Goal: Ask a question

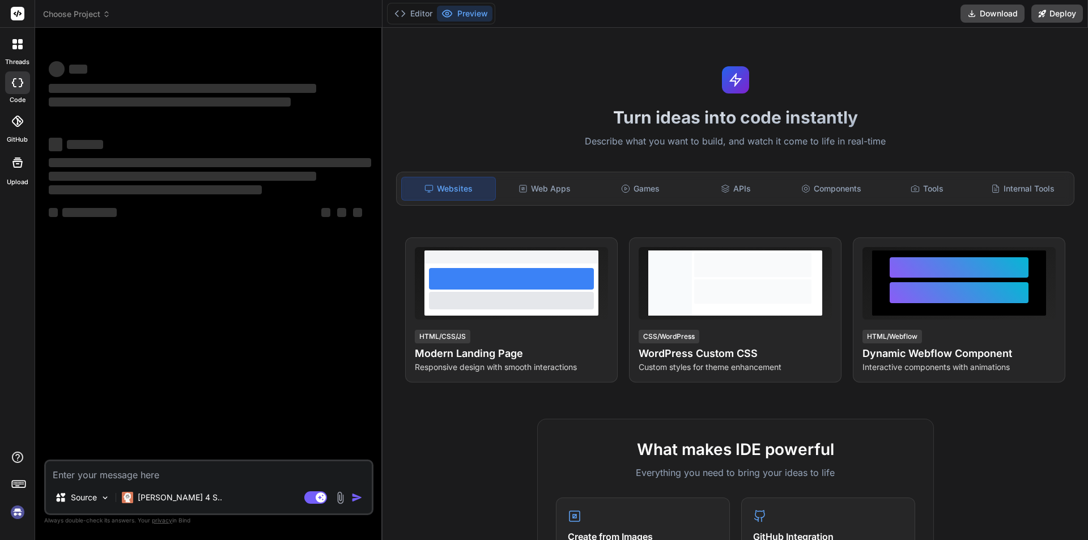
click at [119, 470] on textarea at bounding box center [209, 471] width 326 height 20
type textarea "x"
type textarea "h"
type textarea "x"
type textarea "hi"
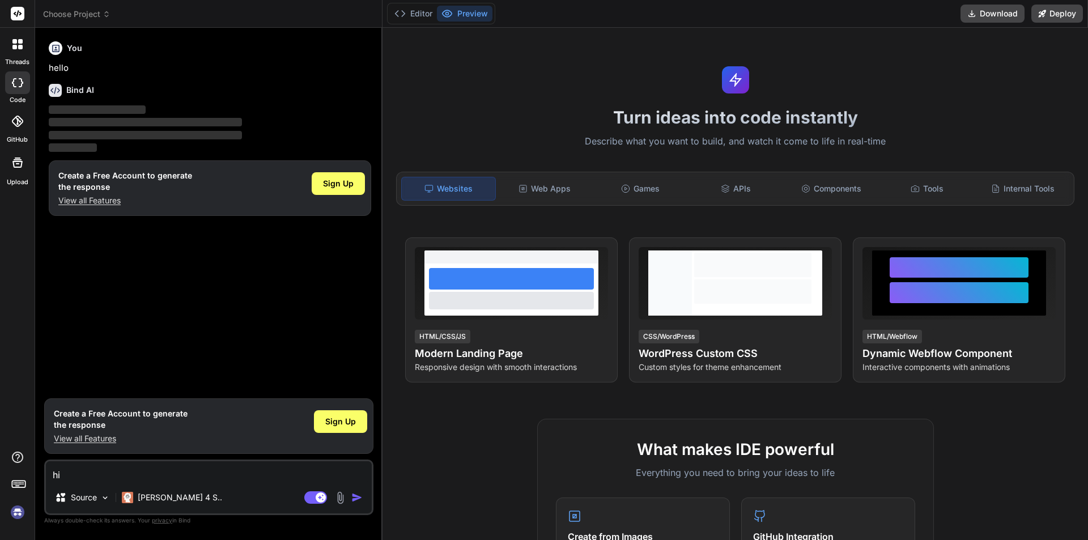
type textarea "x"
type textarea "hi"
click at [335, 423] on span "Sign Up" at bounding box center [340, 421] width 31 height 11
click at [310, 495] on rect at bounding box center [315, 497] width 23 height 12
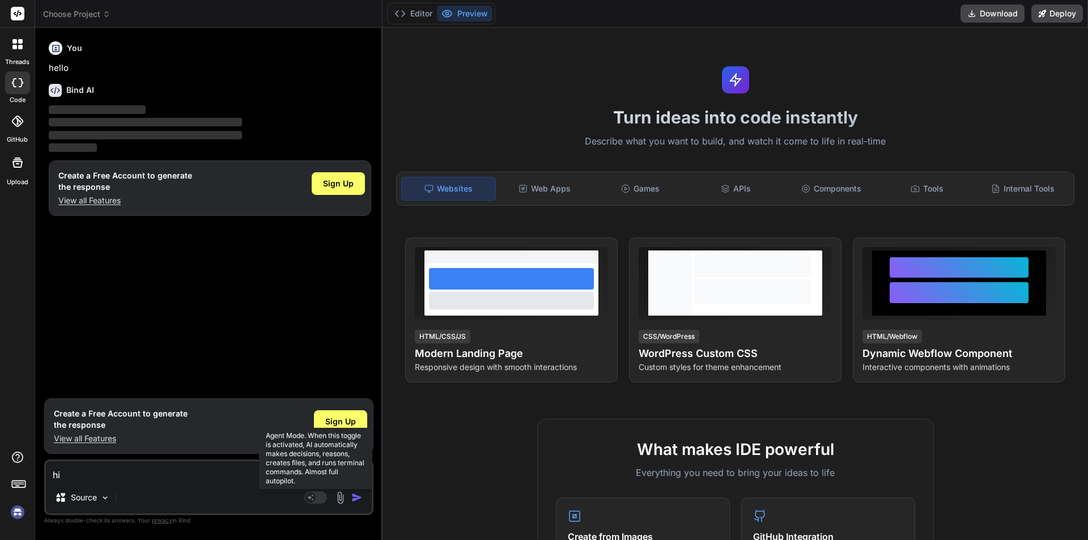
click at [324, 497] on rect at bounding box center [315, 497] width 23 height 12
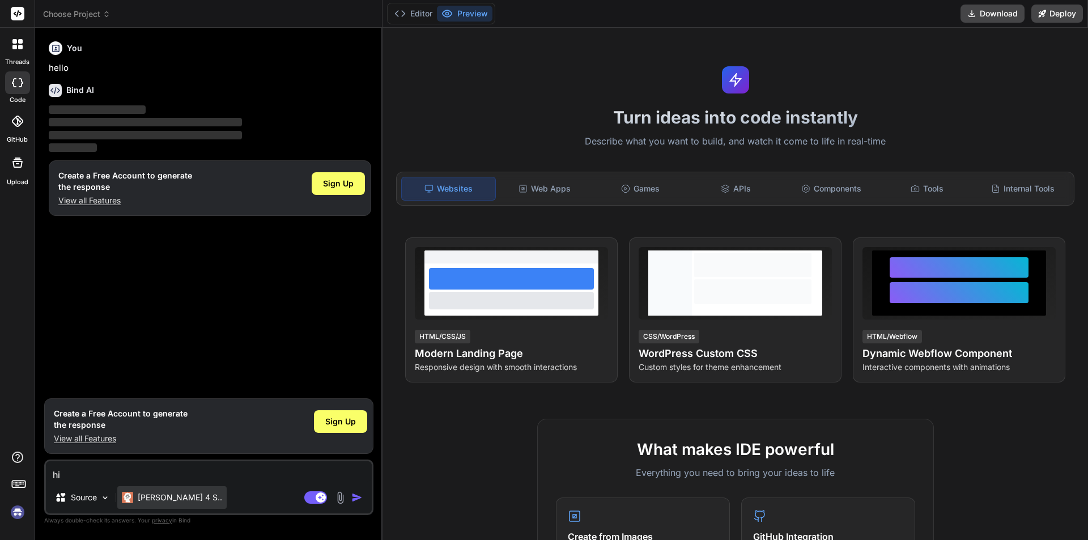
click at [155, 499] on p "[PERSON_NAME] 4 S.." at bounding box center [180, 497] width 84 height 11
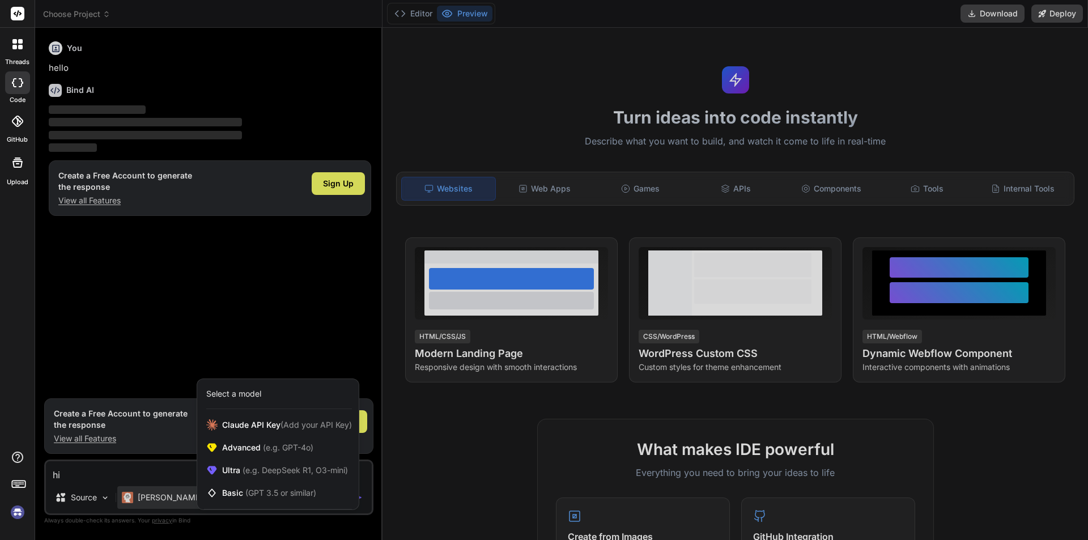
click at [100, 463] on div at bounding box center [544, 270] width 1088 height 540
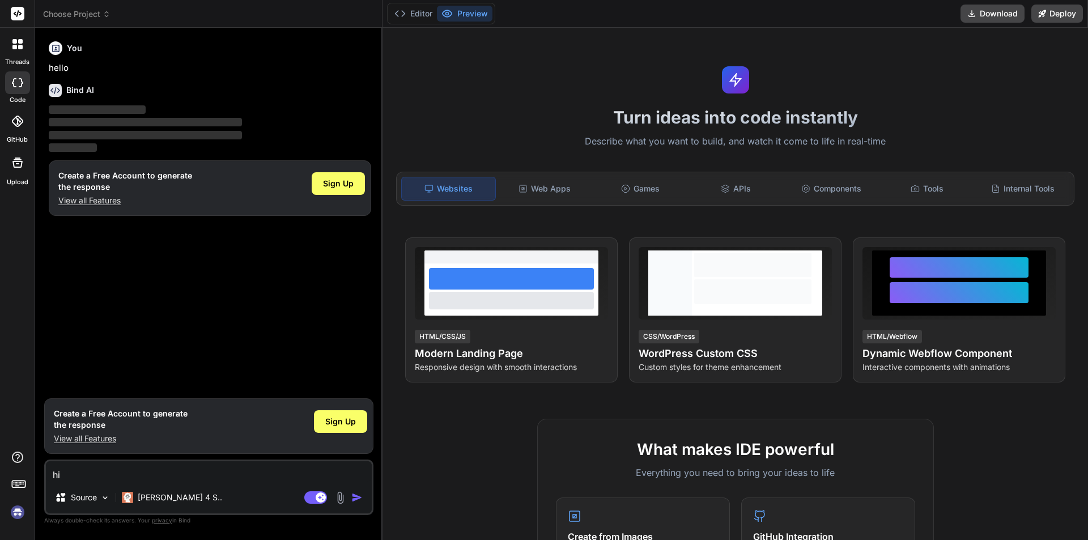
click at [340, 498] on img at bounding box center [340, 497] width 13 height 13
click at [355, 498] on img "button" at bounding box center [356, 497] width 11 height 11
click at [105, 440] on p "View all Features" at bounding box center [121, 438] width 134 height 11
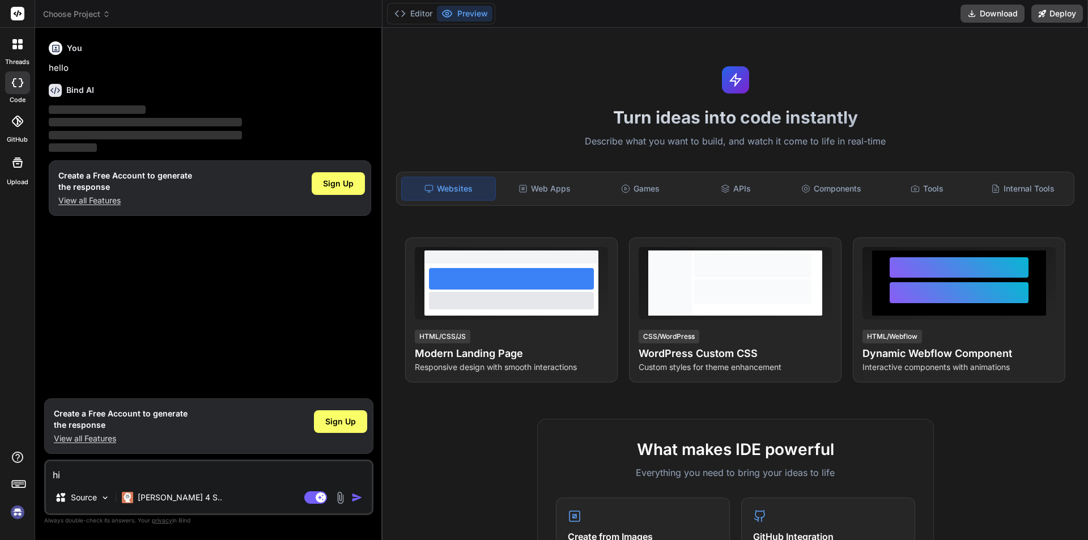
click at [82, 473] on textarea "hi" at bounding box center [209, 471] width 326 height 20
click at [354, 497] on img "button" at bounding box center [356, 497] width 11 height 11
click at [106, 496] on img at bounding box center [105, 498] width 10 height 10
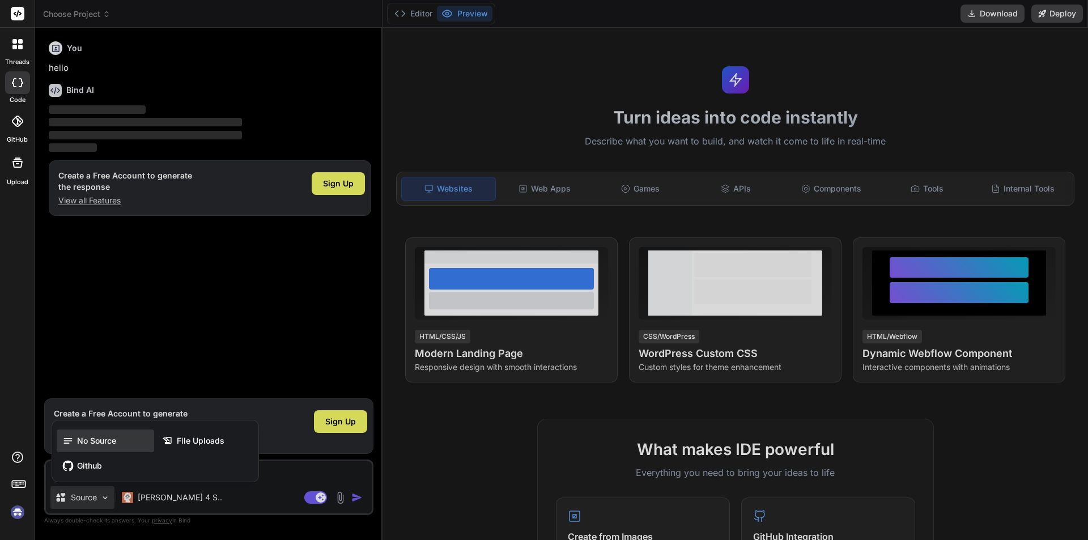
click at [89, 438] on span "No Source" at bounding box center [96, 440] width 39 height 11
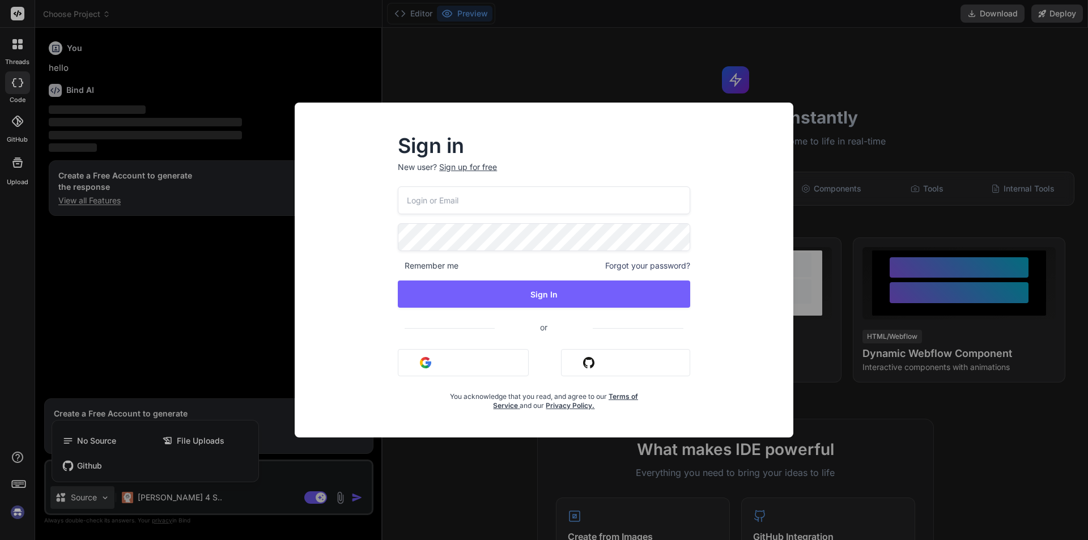
click at [234, 309] on div "Sign in New user? Sign up for free Remember me Forgot your password? Sign In or…" at bounding box center [544, 270] width 1088 height 540
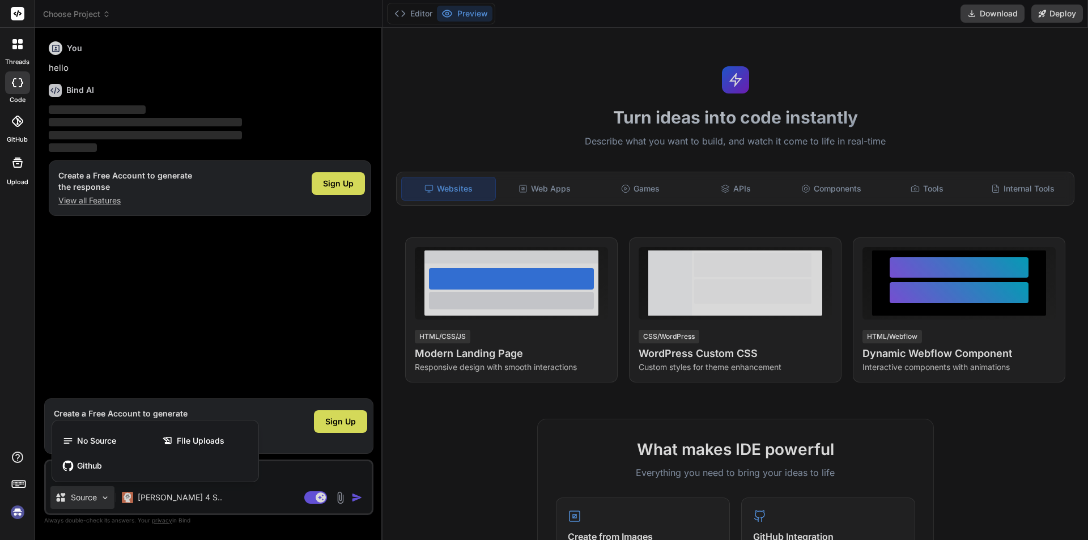
click at [127, 330] on div at bounding box center [544, 270] width 1088 height 540
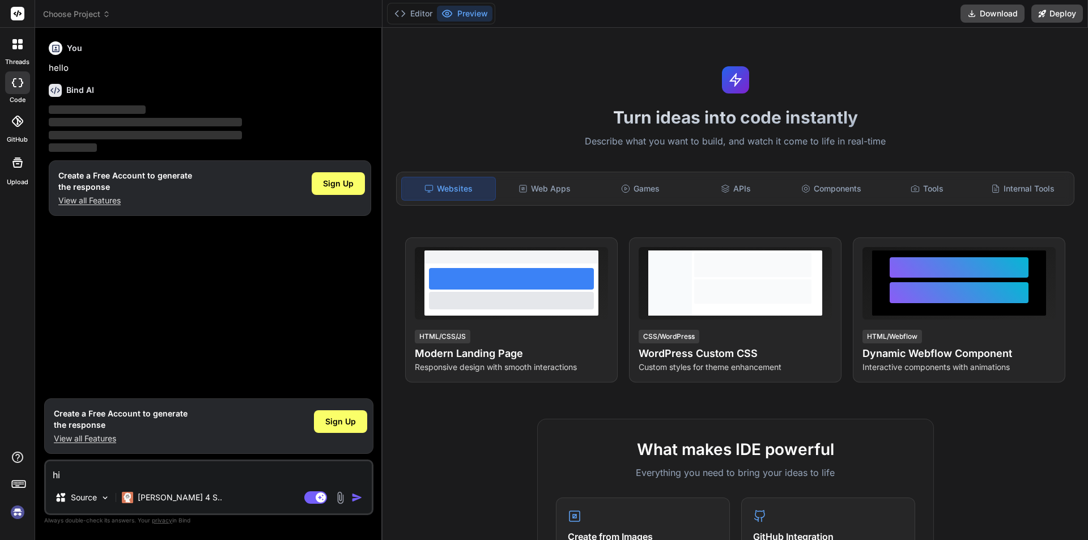
click at [77, 104] on p "‌" at bounding box center [210, 110] width 323 height 13
click at [16, 94] on div at bounding box center [17, 82] width 25 height 23
type textarea "x"
click at [12, 37] on div at bounding box center [18, 44] width 24 height 24
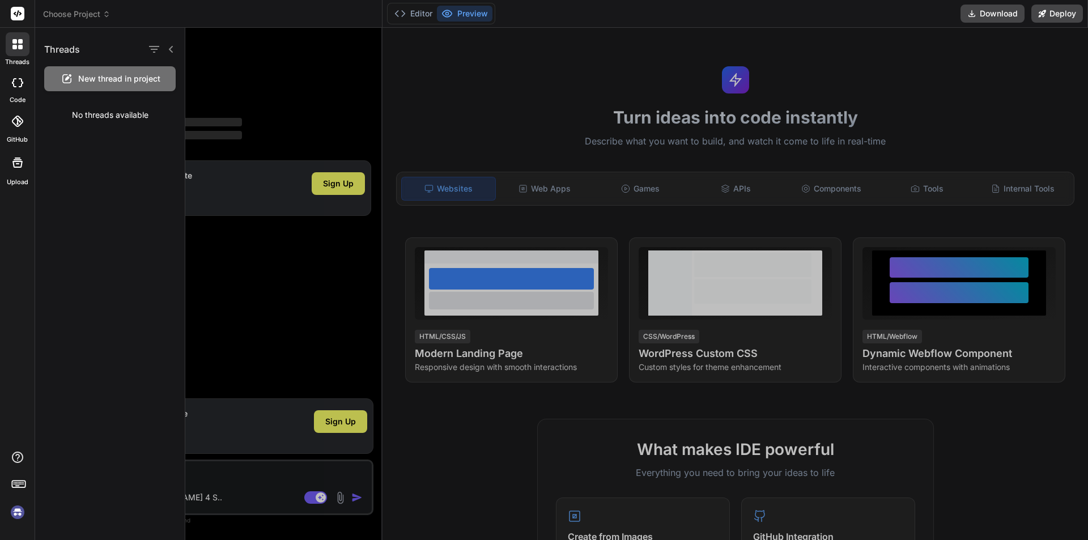
click at [244, 73] on div at bounding box center [636, 284] width 903 height 512
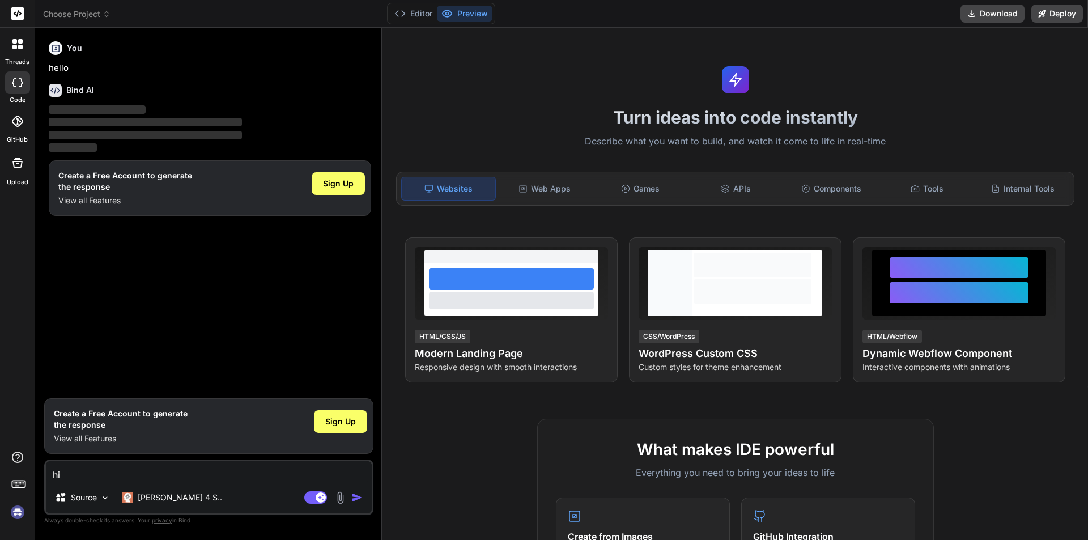
click at [358, 499] on img "button" at bounding box center [356, 497] width 11 height 11
click at [356, 498] on img "button" at bounding box center [356, 497] width 11 height 11
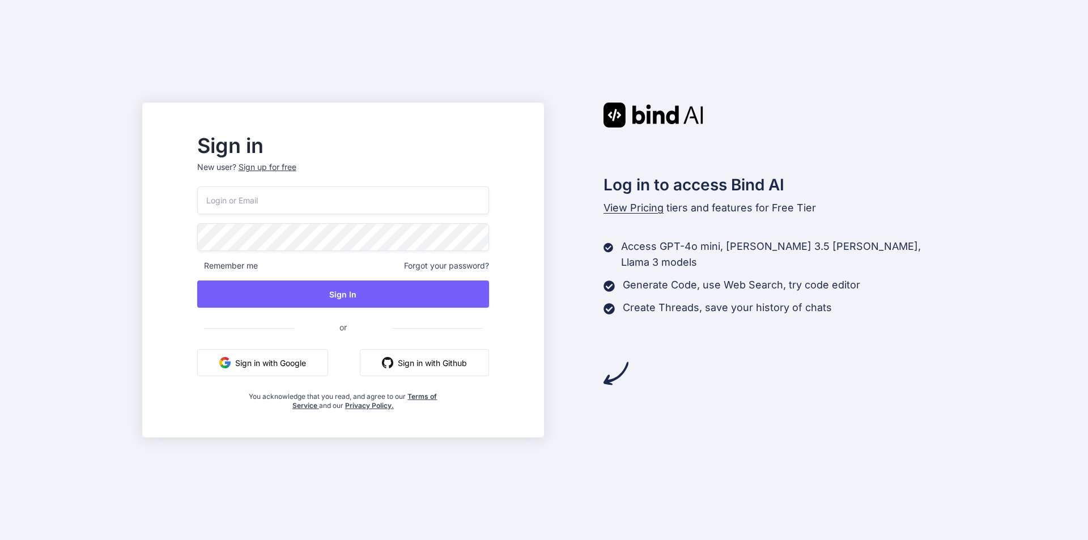
click at [371, 194] on input "email" at bounding box center [343, 200] width 292 height 28
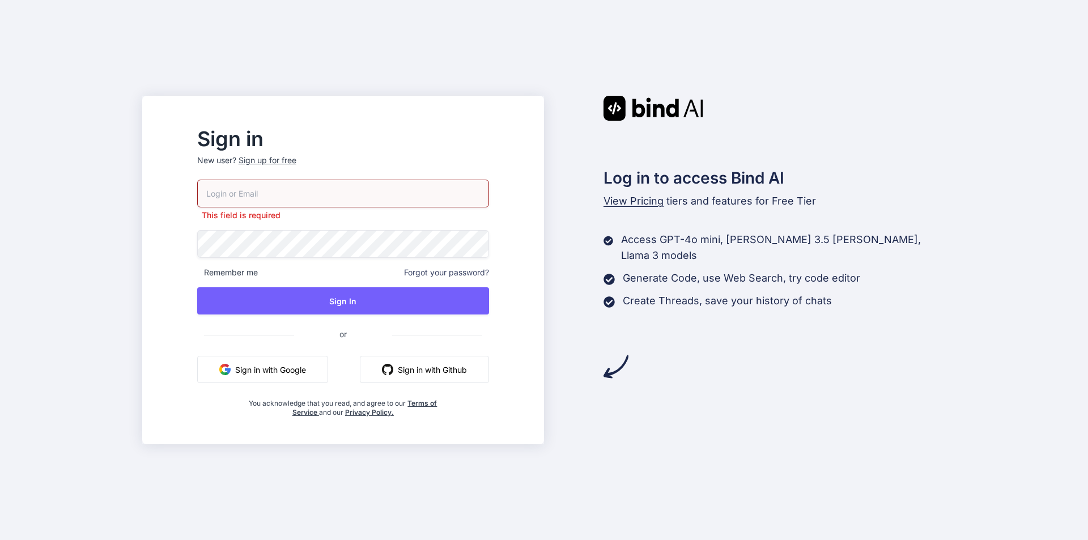
click at [365, 228] on div "This field is required Remember me Forgot your password? Sign In or Sign in wit…" at bounding box center [343, 299] width 292 height 238
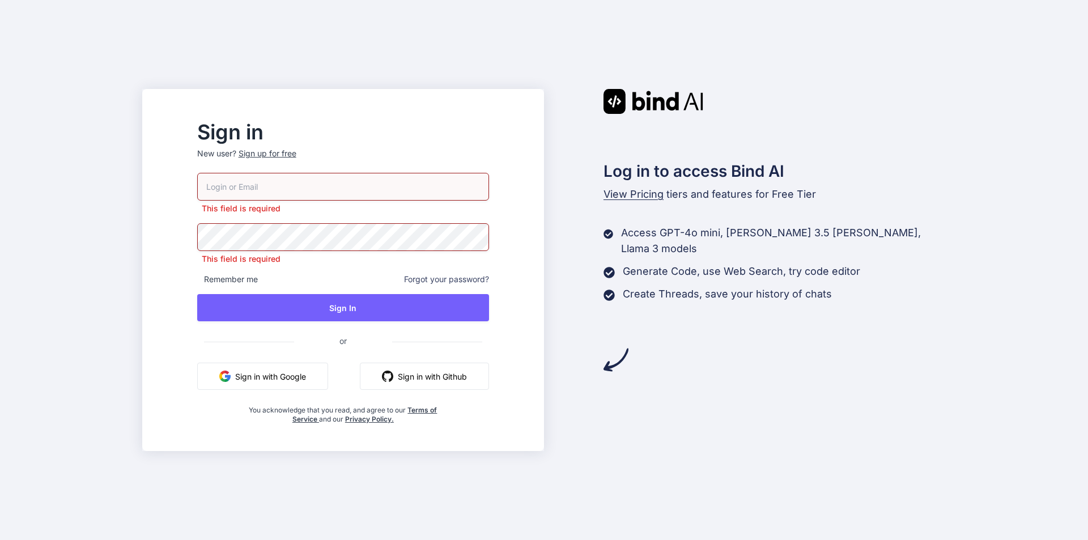
click at [364, 190] on input "email" at bounding box center [343, 187] width 292 height 28
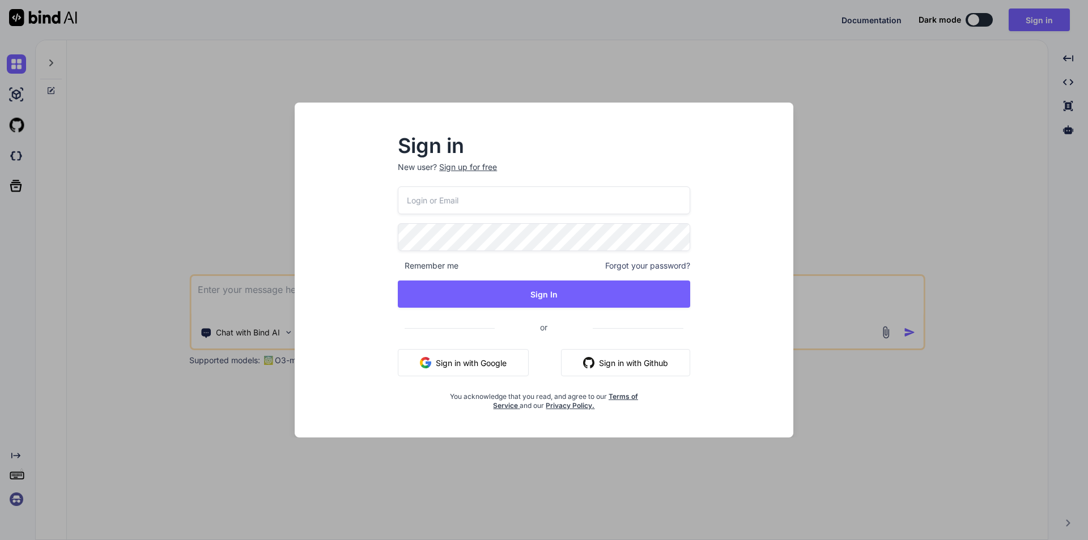
click at [483, 205] on input "email" at bounding box center [544, 200] width 292 height 28
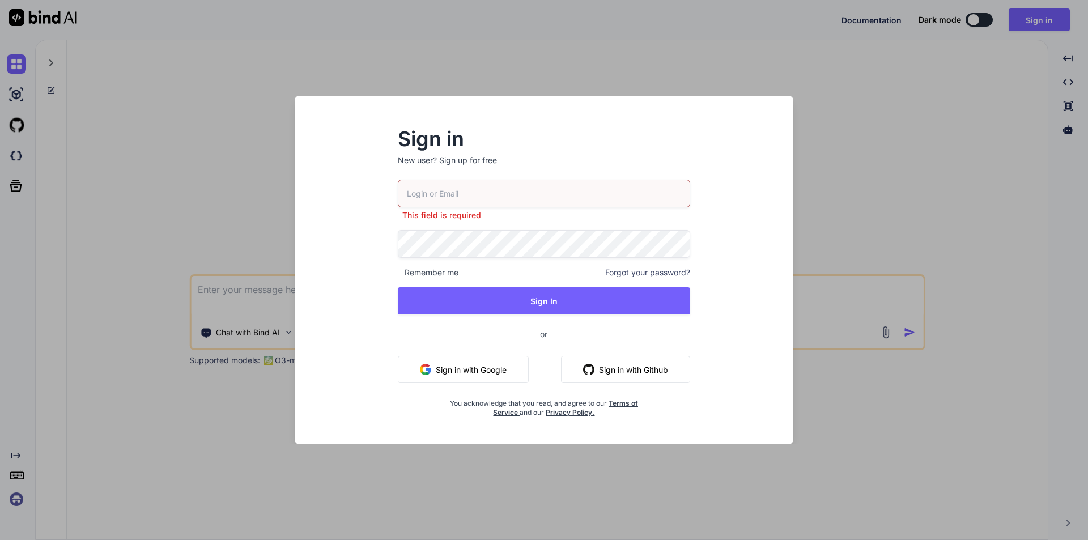
drag, startPoint x: 888, startPoint y: 222, endPoint x: 875, endPoint y: 221, distance: 13.0
click at [888, 221] on div "Sign in New user? Sign up for free This field is required Remember me Forgot yo…" at bounding box center [544, 270] width 1088 height 540
